Goal: Communication & Community: Share content

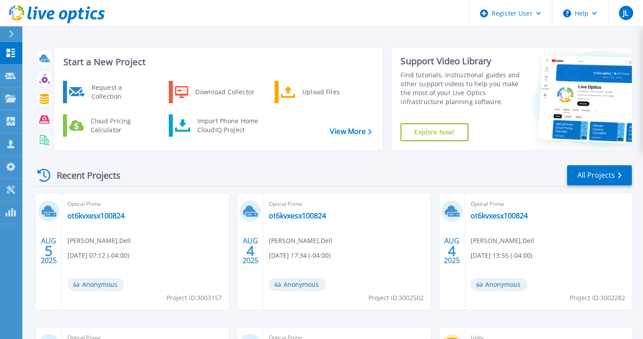
scroll to position [155, 0]
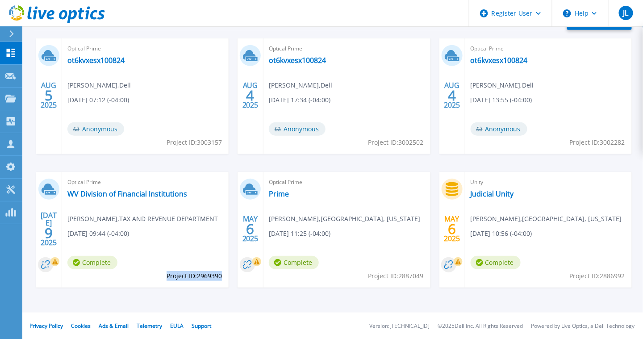
click at [13, 33] on icon at bounding box center [11, 33] width 4 height 7
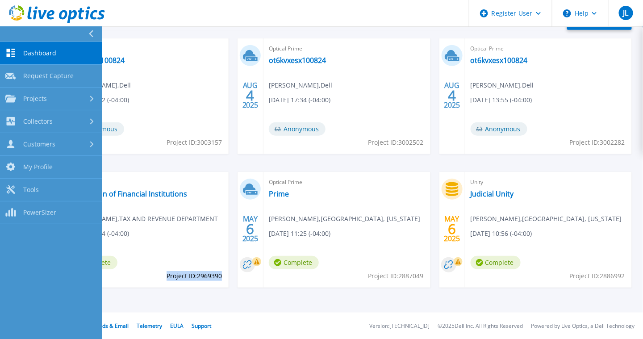
click at [50, 58] on link "Dashboard Dashboard" at bounding box center [51, 53] width 102 height 23
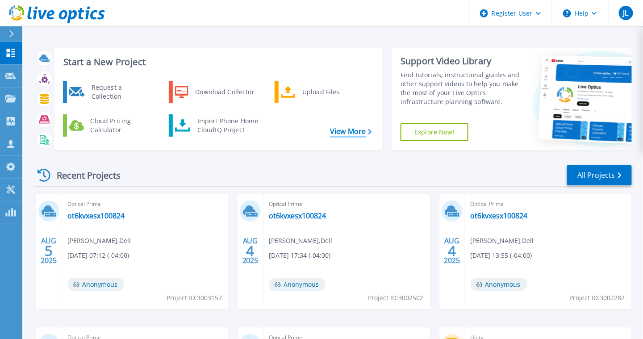
click at [355, 131] on link "View More" at bounding box center [351, 131] width 42 height 8
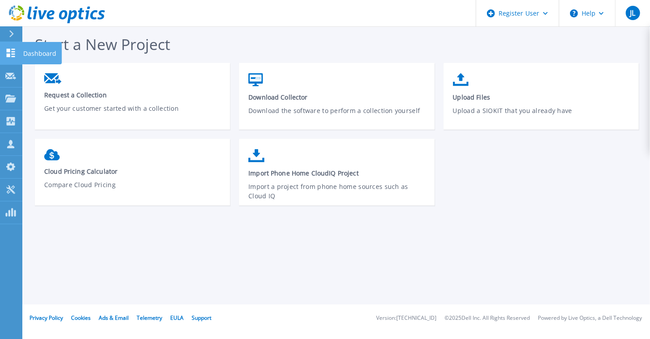
click at [33, 53] on p "Dashboard" at bounding box center [39, 53] width 33 height 23
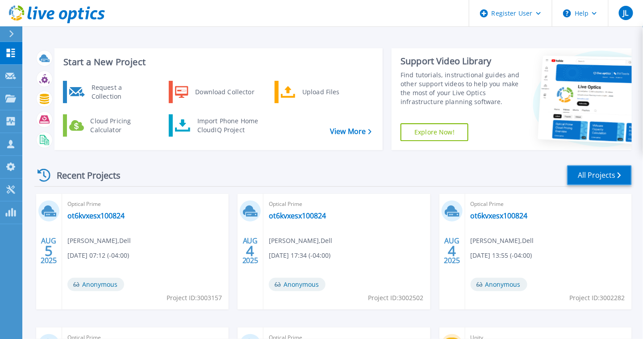
click at [583, 177] on link "All Projects" at bounding box center [599, 175] width 65 height 20
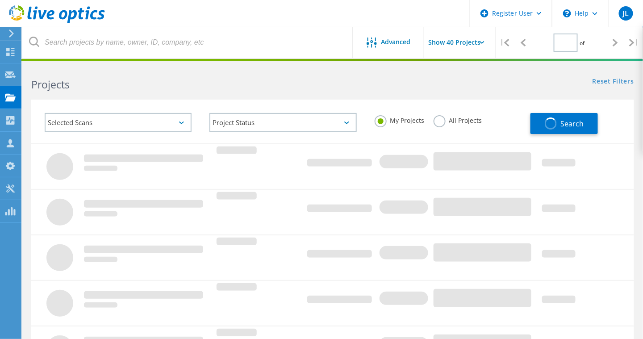
type input "1"
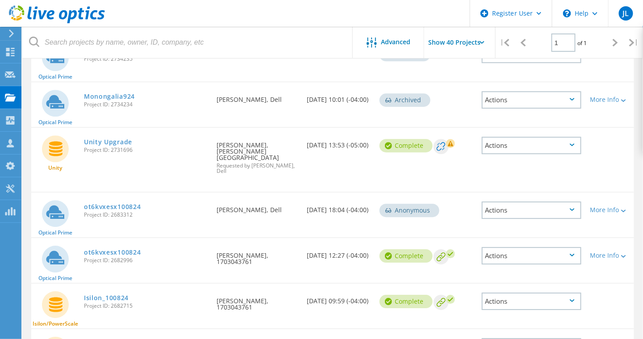
scroll to position [759, 0]
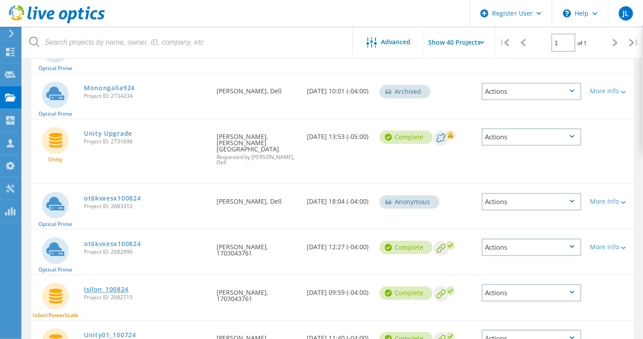
click at [109, 286] on link "Isilon_100824" at bounding box center [106, 289] width 45 height 6
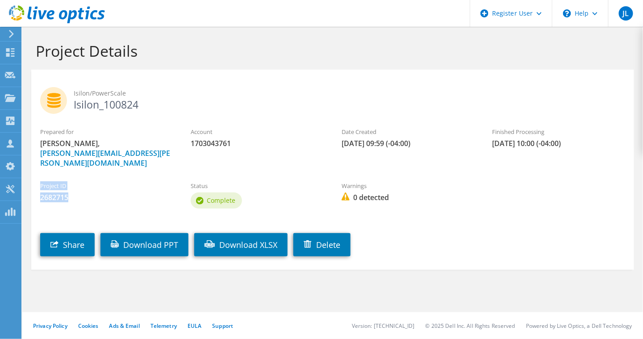
drag, startPoint x: 71, startPoint y: 190, endPoint x: 40, endPoint y: 178, distance: 32.9
click at [40, 178] on div "Project ID 2682715" at bounding box center [106, 192] width 150 height 30
drag, startPoint x: 40, startPoint y: 178, endPoint x: 49, endPoint y: 176, distance: 9.2
copy div "Project ID 2682715"
click at [78, 235] on link "Share" at bounding box center [67, 244] width 54 height 23
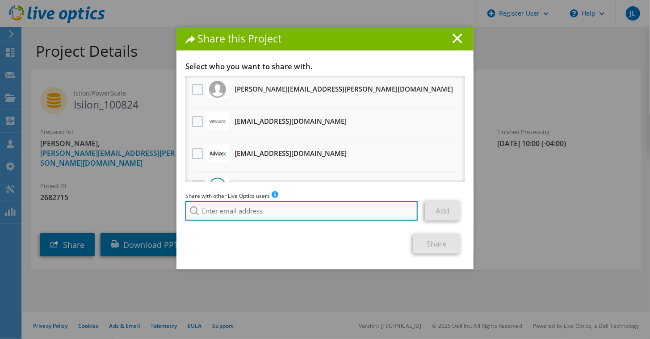
click at [231, 209] on input "search" at bounding box center [301, 211] width 232 height 20
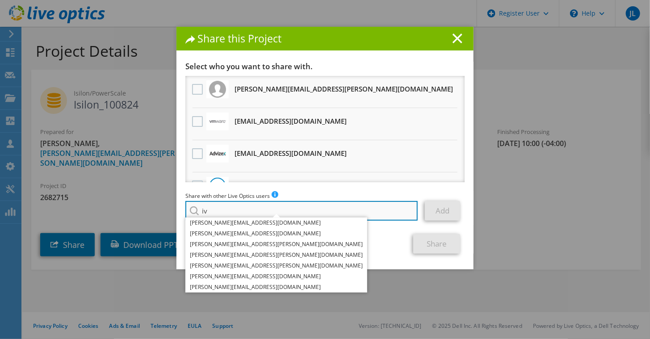
type input "i"
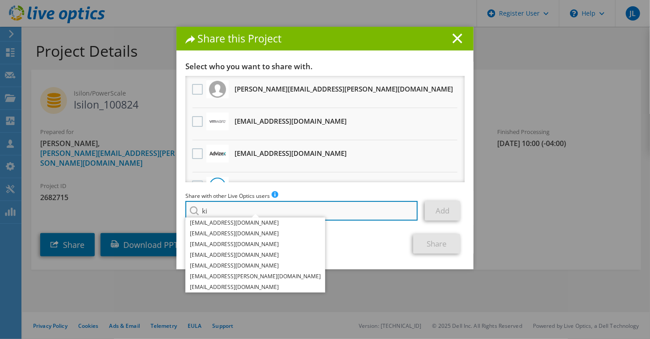
type input "k"
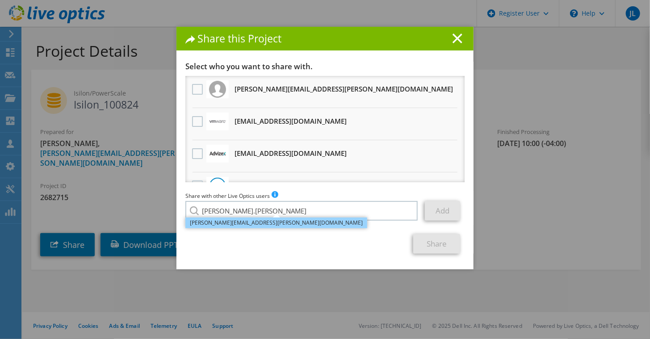
click at [218, 223] on li "[PERSON_NAME][EMAIL_ADDRESS][PERSON_NAME][DOMAIN_NAME]" at bounding box center [276, 222] width 182 height 11
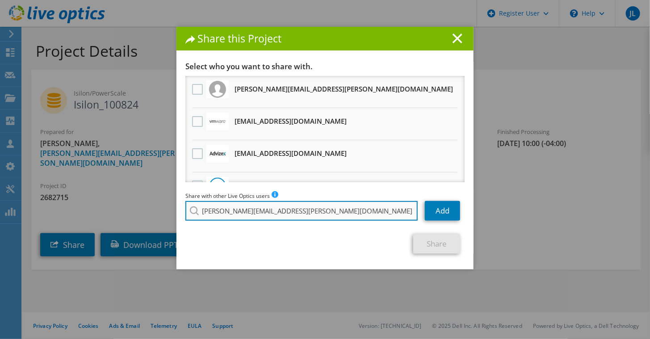
click at [281, 209] on input "[PERSON_NAME][EMAIL_ADDRESS][PERSON_NAME][DOMAIN_NAME]" at bounding box center [301, 211] width 232 height 20
type input "[PERSON_NAME][EMAIL_ADDRESS][PERSON_NAME][DOMAIN_NAME]"
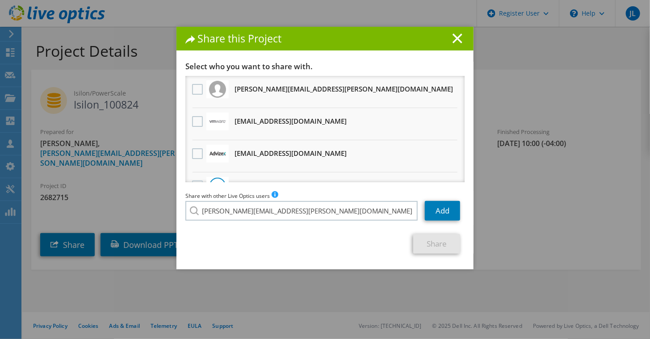
click at [242, 221] on li "[PERSON_NAME][EMAIL_ADDRESS][PERSON_NAME][DOMAIN_NAME]" at bounding box center [276, 217] width 182 height 11
click at [426, 214] on link "Add" at bounding box center [442, 211] width 35 height 20
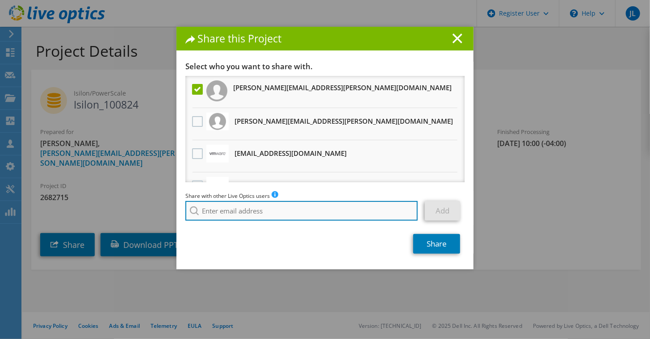
click at [225, 211] on input "search" at bounding box center [301, 211] width 232 height 20
click at [232, 213] on input "[PERSON_NAME]" at bounding box center [301, 211] width 232 height 20
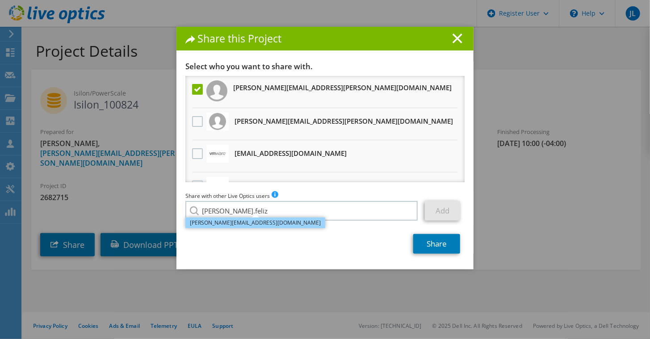
click at [230, 222] on li "[PERSON_NAME][EMAIL_ADDRESS][DOMAIN_NAME]" at bounding box center [255, 222] width 140 height 11
type input "[PERSON_NAME][EMAIL_ADDRESS][DOMAIN_NAME]"
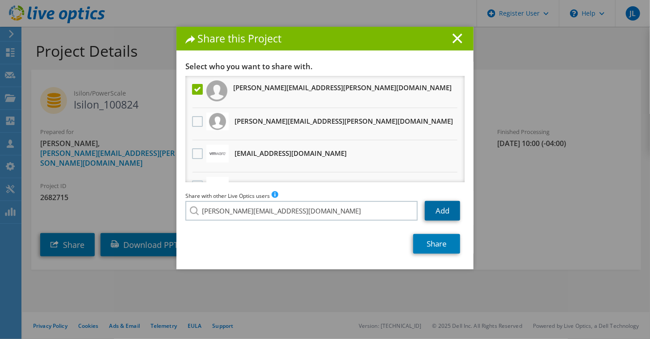
click at [440, 214] on link "Add" at bounding box center [442, 211] width 35 height 20
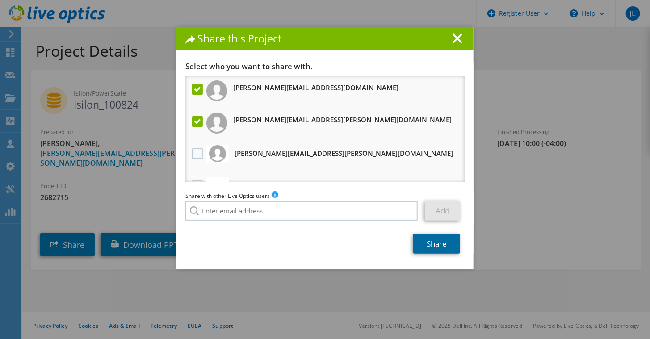
click at [431, 252] on link "Share" at bounding box center [436, 244] width 47 height 20
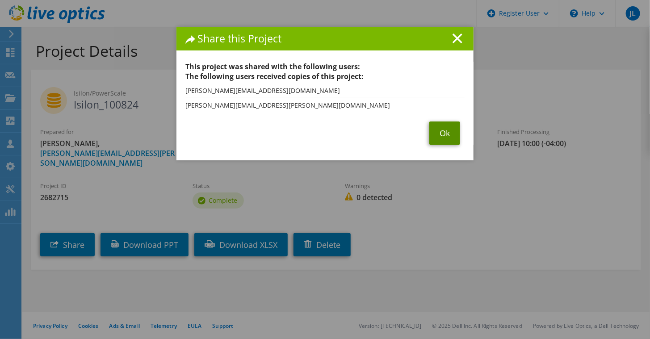
click at [446, 137] on link "Ok" at bounding box center [444, 132] width 31 height 23
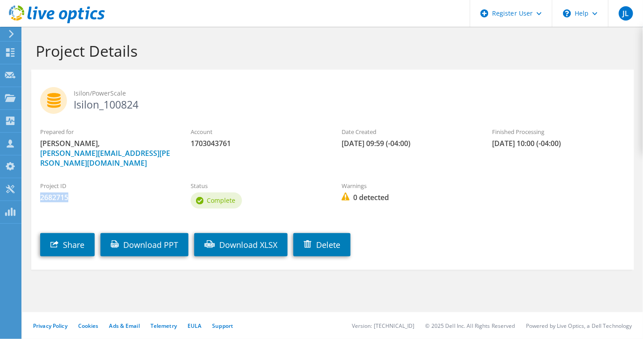
drag, startPoint x: 70, startPoint y: 186, endPoint x: 40, endPoint y: 190, distance: 30.2
click at [40, 192] on span "2682715" at bounding box center [106, 197] width 133 height 10
drag, startPoint x: 40, startPoint y: 190, endPoint x: 51, endPoint y: 190, distance: 10.7
copy span "2682715"
